Goal: Transaction & Acquisition: Subscribe to service/newsletter

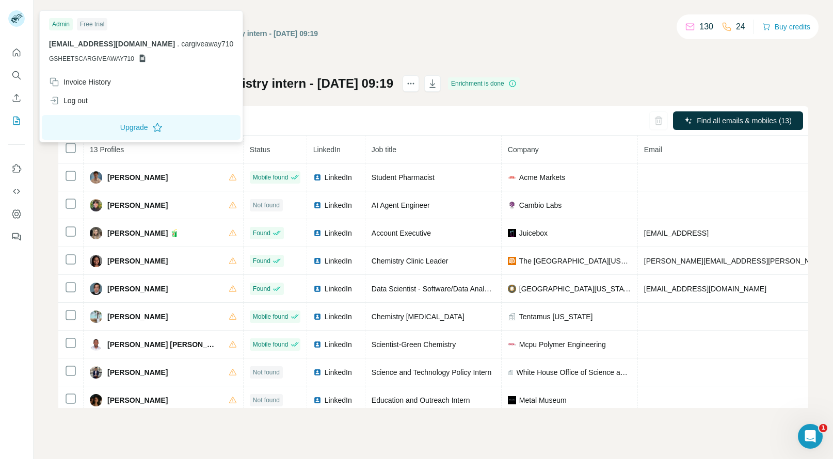
scroll to position [9, 0]
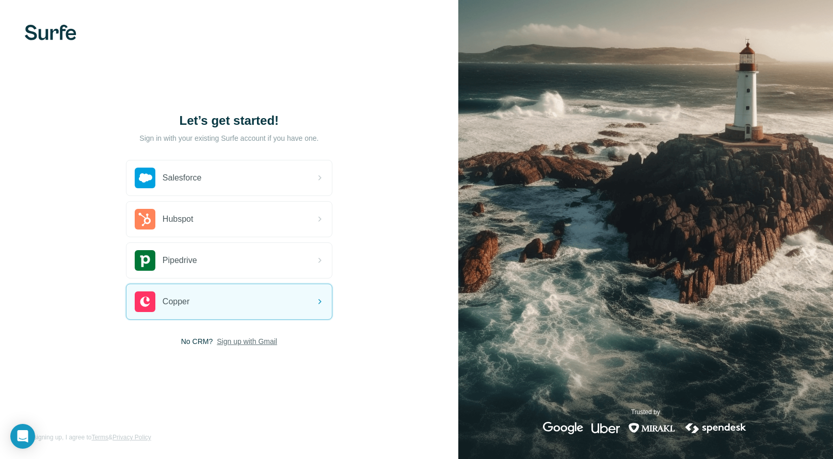
click at [239, 336] on span "Sign up with Gmail" at bounding box center [247, 341] width 60 height 10
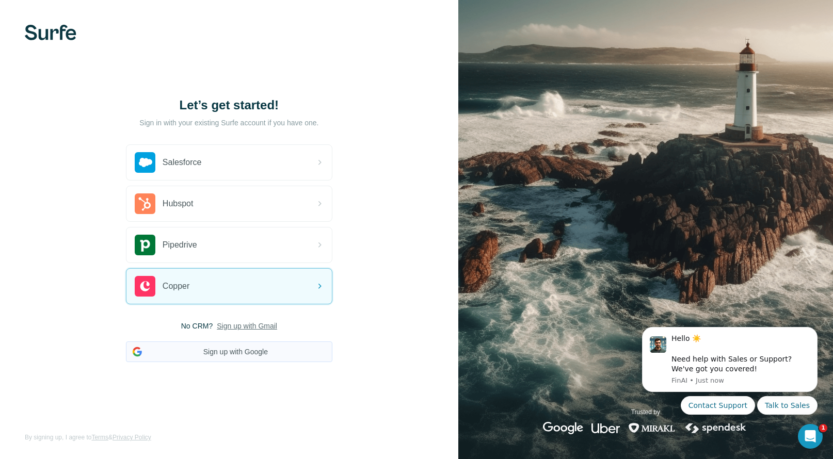
click at [208, 352] on button "Sign up with Google" at bounding box center [229, 352] width 206 height 21
